Goal: Task Accomplishment & Management: Manage account settings

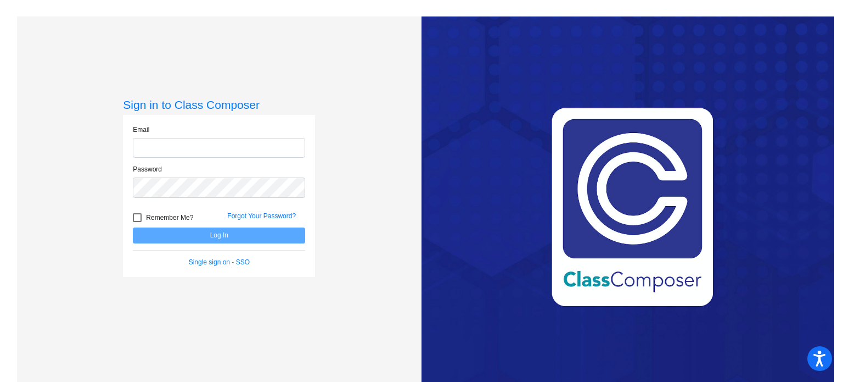
type input "foxk@crcsd.org"
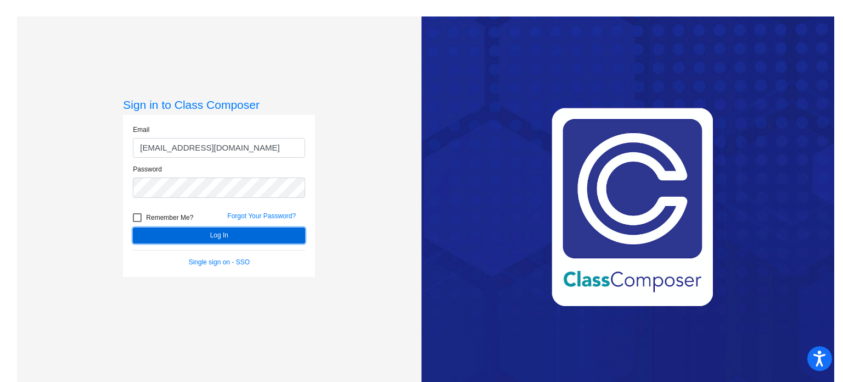
click at [194, 232] on button "Log In" at bounding box center [219, 235] width 172 height 16
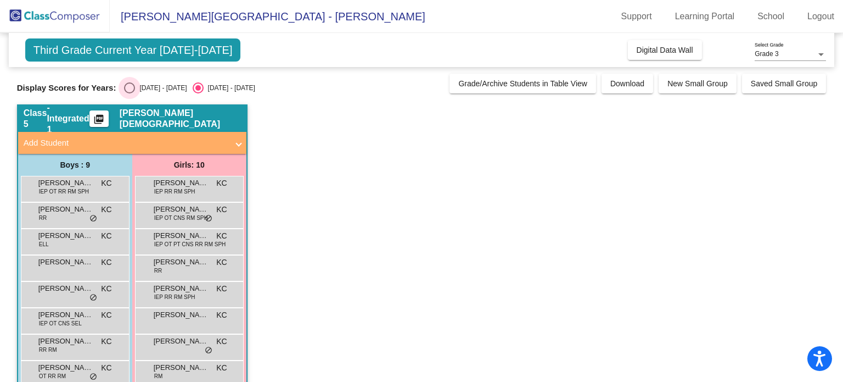
click at [135, 91] on div "2024 - 2025" at bounding box center [161, 88] width 52 height 10
click at [130, 93] on input "2024 - 2025" at bounding box center [129, 93] width 1 height 1
radio input "true"
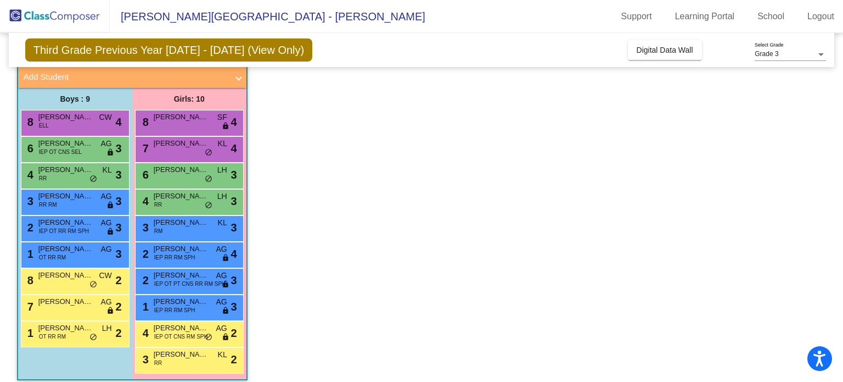
scroll to position [75, 0]
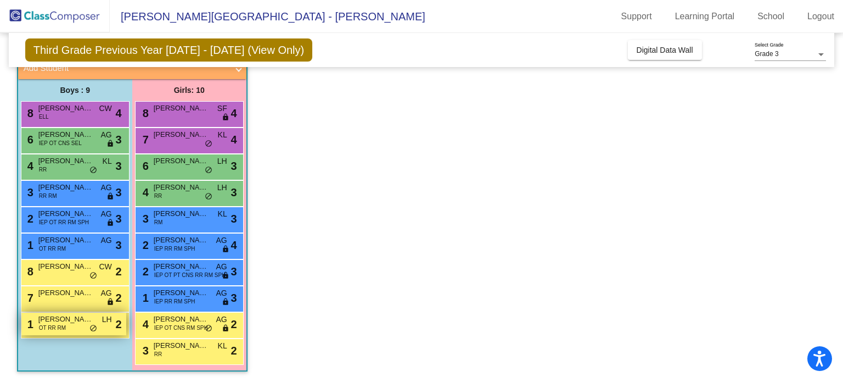
click at [77, 327] on div "1 Thomas Coonradt OT RR RM LH lock do_not_disturb_alt 2" at bounding box center [73, 323] width 105 height 23
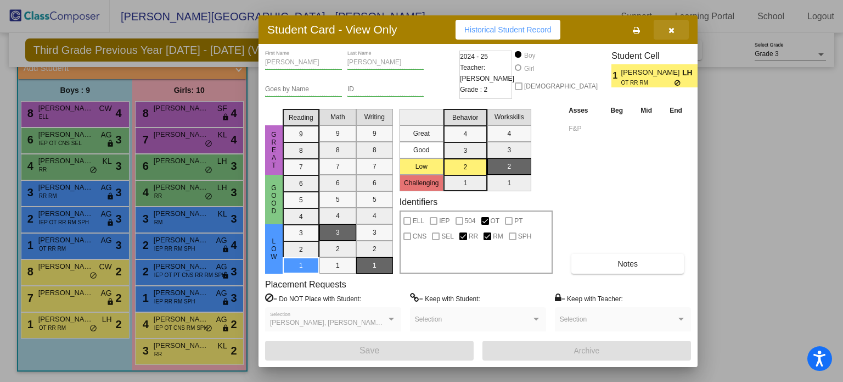
click at [671, 24] on button "button" at bounding box center [671, 30] width 35 height 20
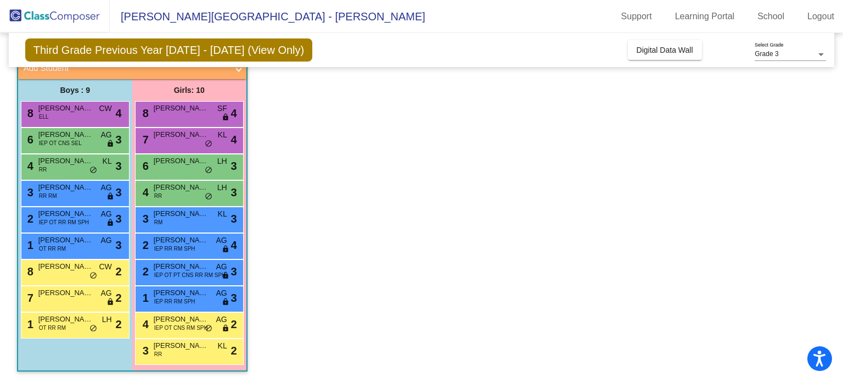
click at [351, 320] on app-classroom "Class 5 - Integrated 1 picture_as_pdf Kaitlyn Crist Add Student First Name Last…" at bounding box center [422, 206] width 810 height 352
click at [72, 305] on div "7 Isaiah Eilers AG lock do_not_disturb_alt 2" at bounding box center [73, 297] width 105 height 23
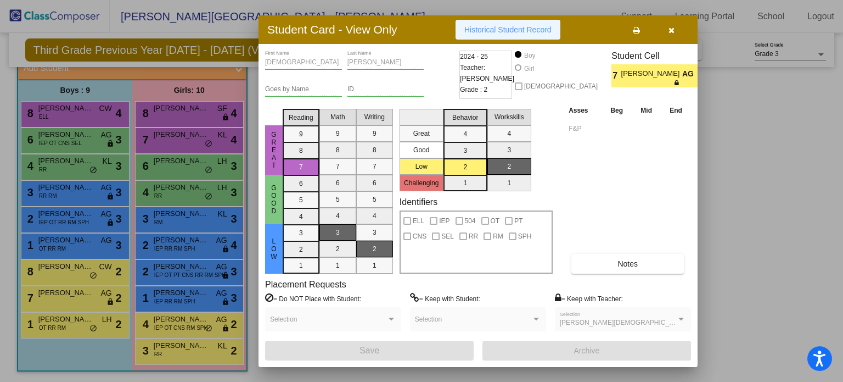
click at [522, 26] on span "Historical Student Record" at bounding box center [507, 29] width 87 height 9
